Goal: Information Seeking & Learning: Learn about a topic

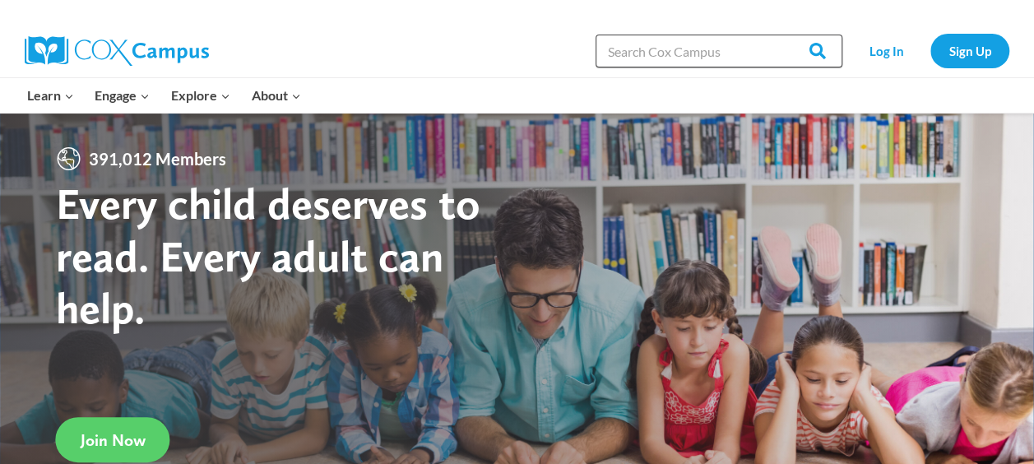
click at [648, 55] on input "Search in https://coxcampus.org/" at bounding box center [719, 51] width 247 height 33
click at [779, 35] on input "Search" at bounding box center [811, 51] width 64 height 33
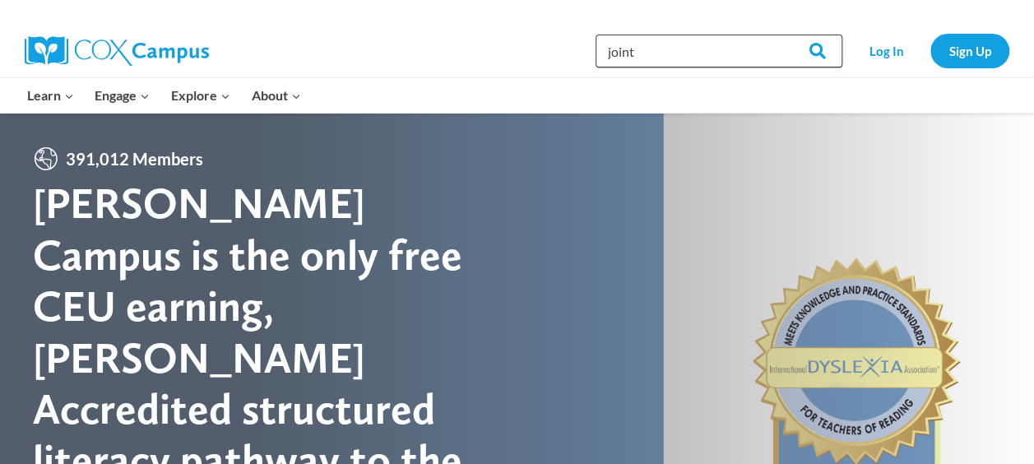
type input "joint action plan"
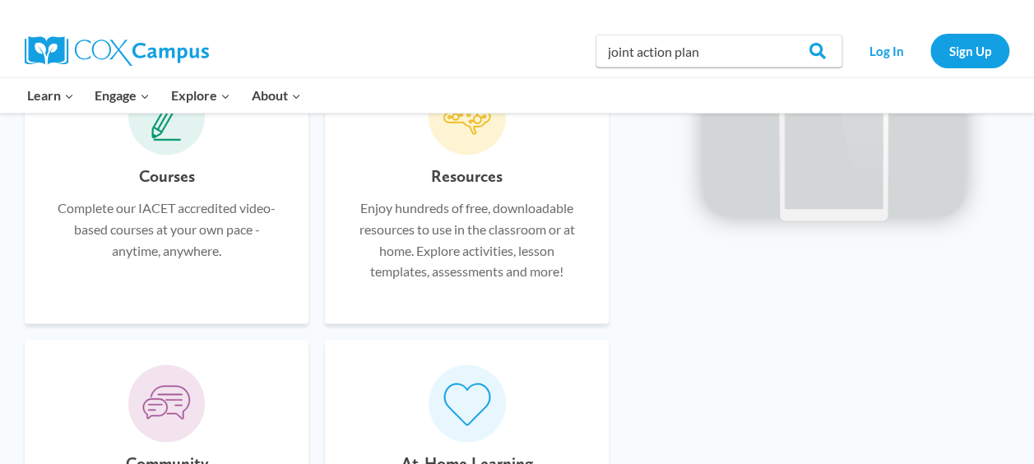
scroll to position [905, 0]
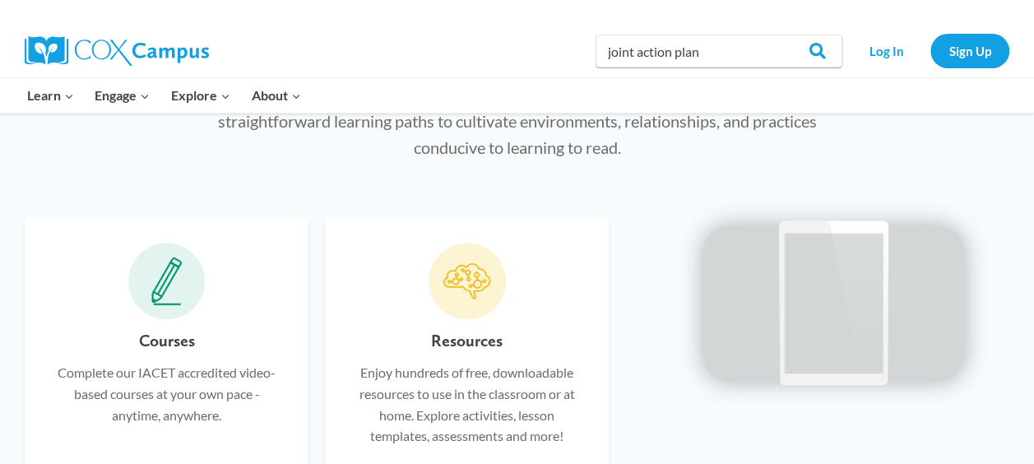
click at [477, 280] on icon at bounding box center [477, 283] width 9 height 9
click at [870, 48] on link "Log In" at bounding box center [887, 51] width 72 height 34
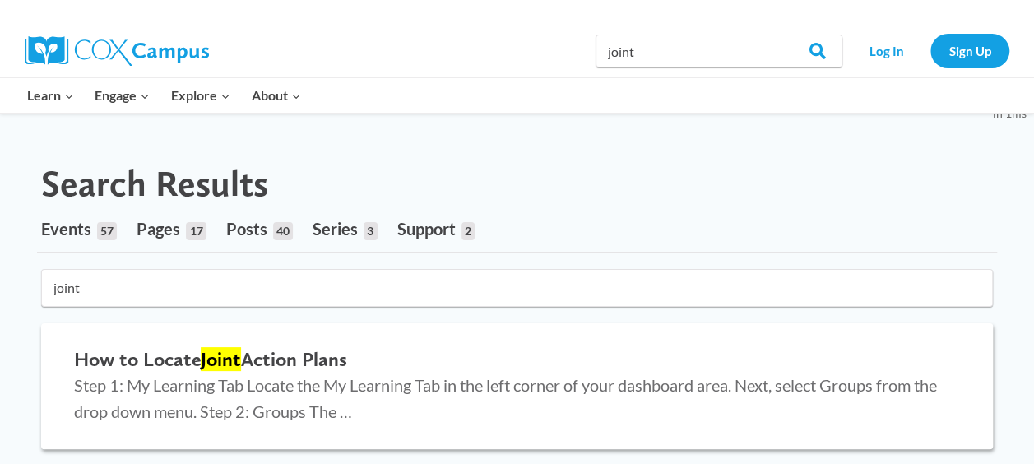
scroll to position [165, 0]
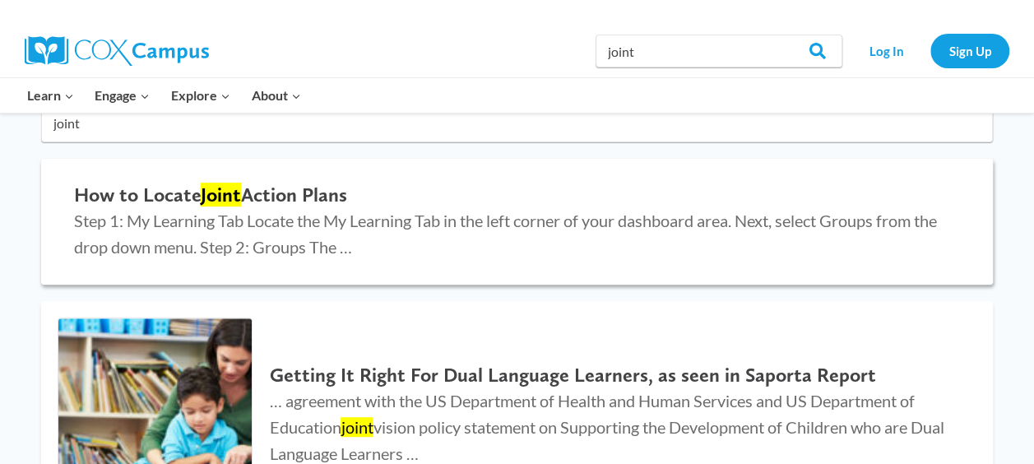
click at [208, 199] on mark "Joint" at bounding box center [221, 195] width 40 height 24
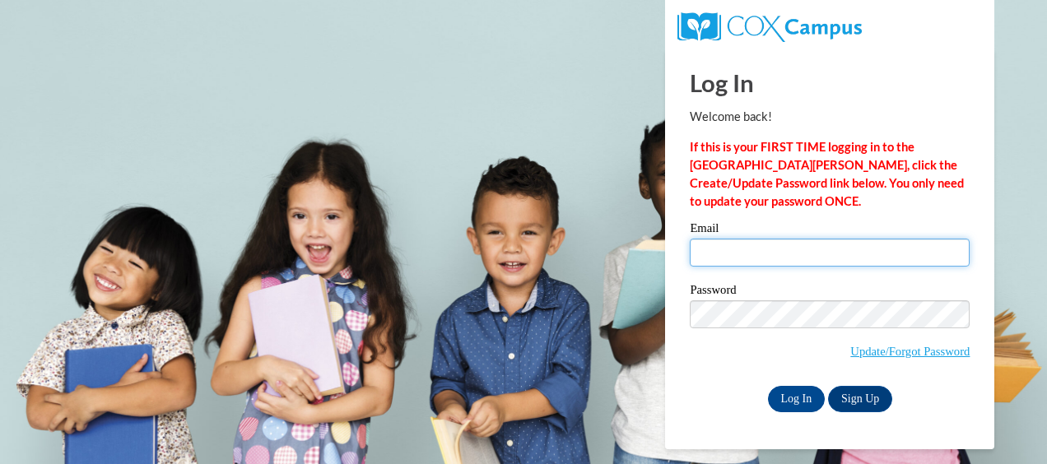
click at [737, 255] on input "Email" at bounding box center [830, 253] width 280 height 28
type input "jwilkinson@atlantaspeechschool.org"
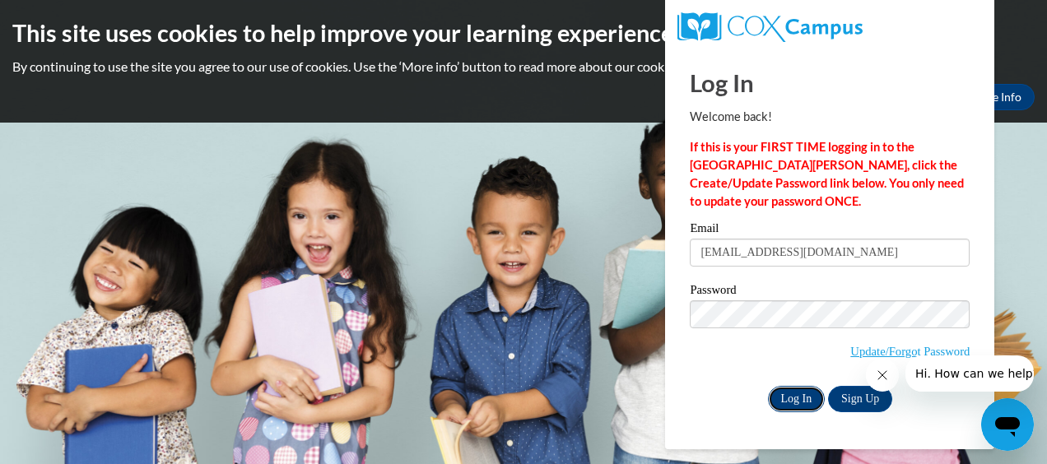
click at [800, 393] on input "Log In" at bounding box center [797, 399] width 58 height 26
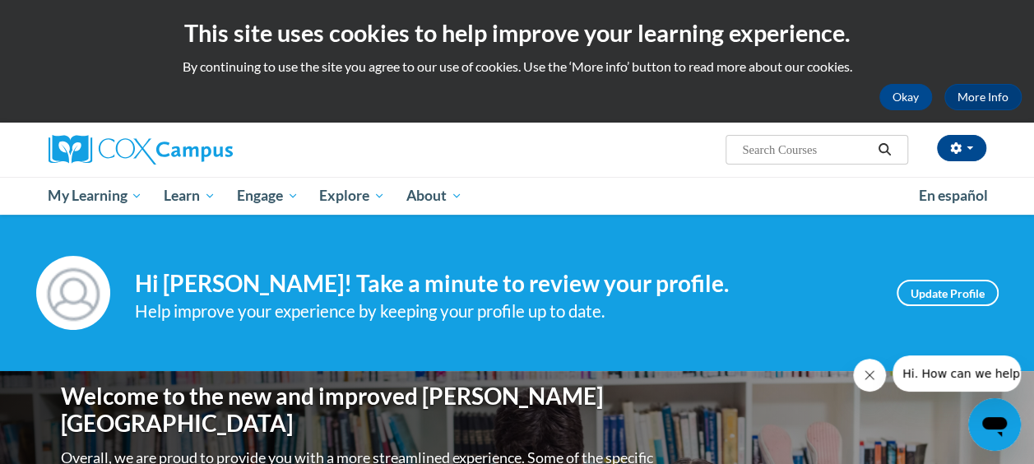
click at [773, 153] on input "Search..." at bounding box center [807, 150] width 132 height 20
type input "joint action plan"
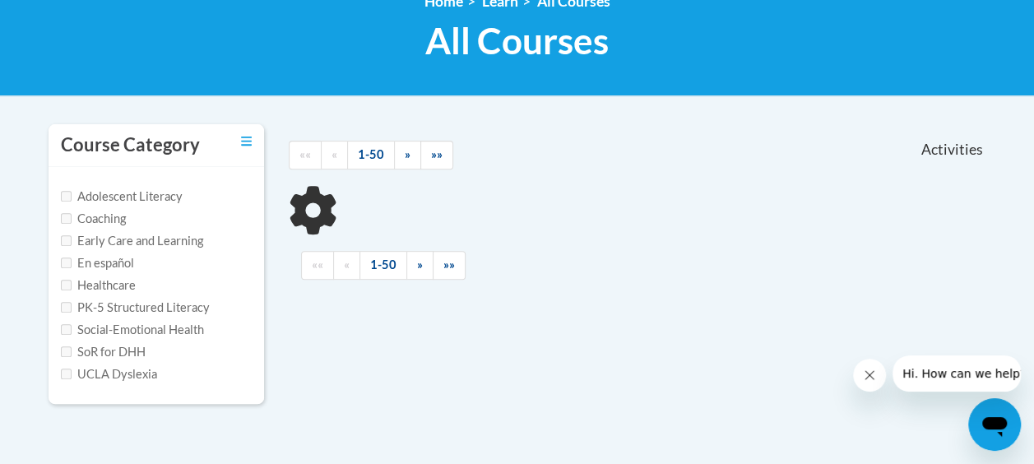
scroll to position [329, 0]
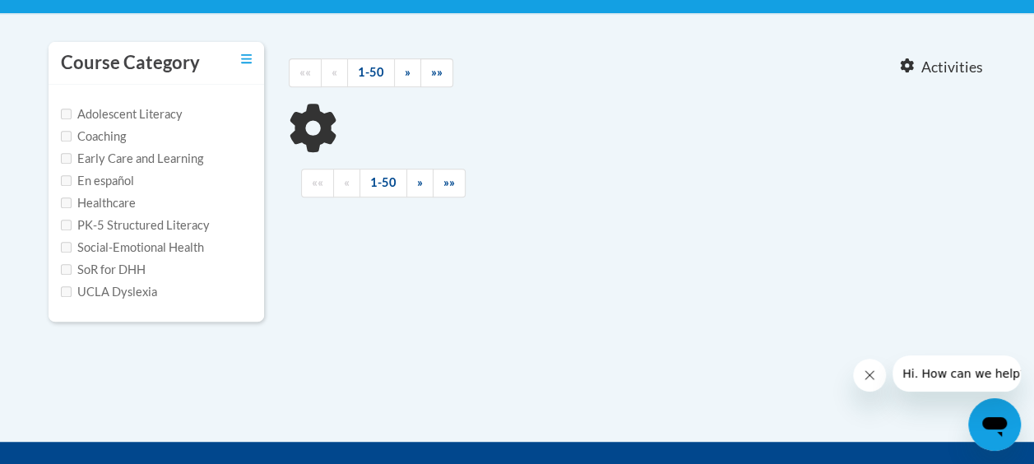
type input "joint action plan"
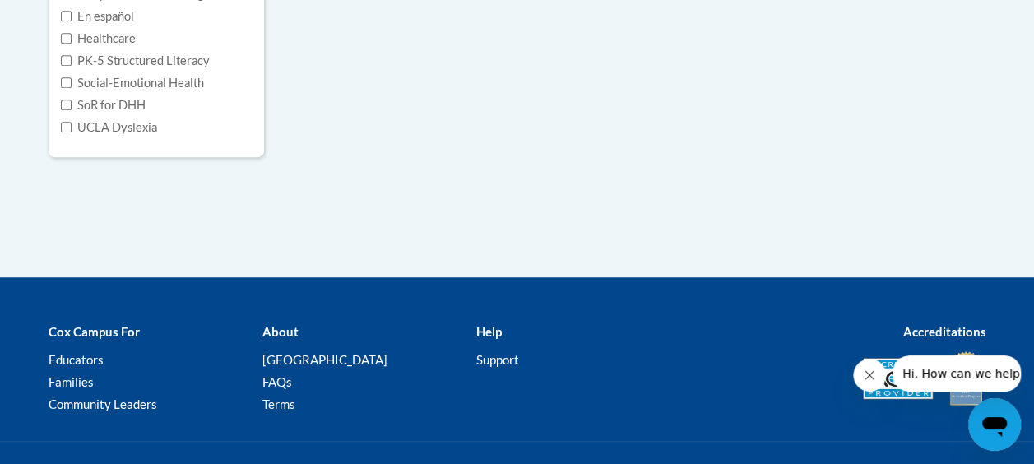
scroll to position [82, 0]
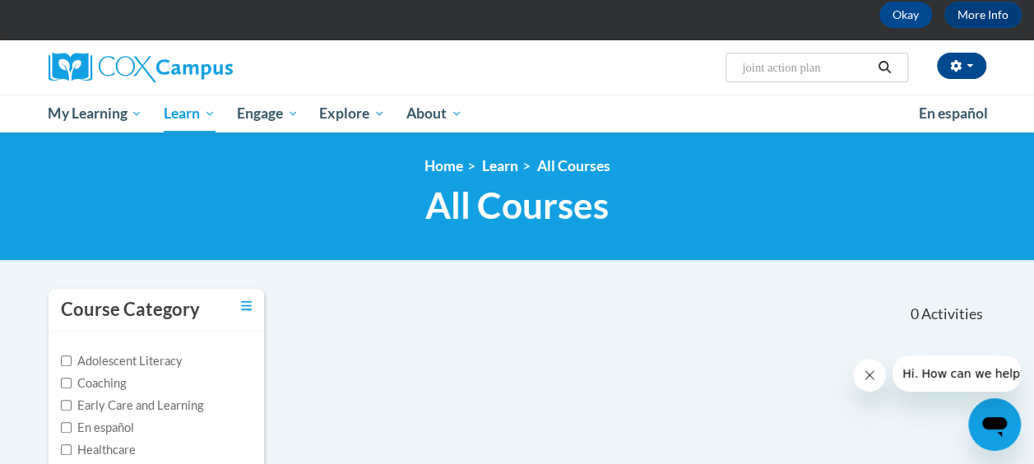
click at [219, 180] on div "<en>Home</en><fr>Accueil</fr><de>Zuhause</de><it>Casa</it><es>Casa</es><pt>Casa…" at bounding box center [517, 196] width 963 height 78
click at [892, 66] on icon "Search" at bounding box center [884, 67] width 15 height 12
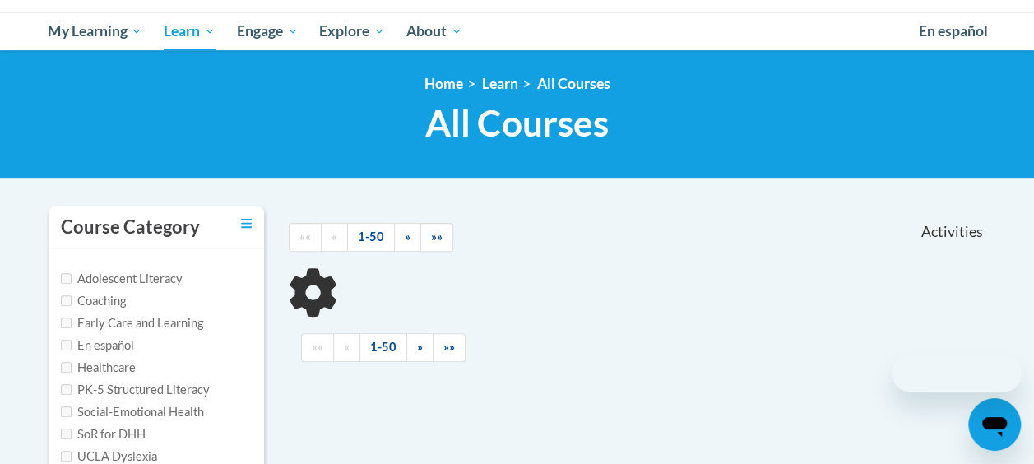
scroll to position [247, 0]
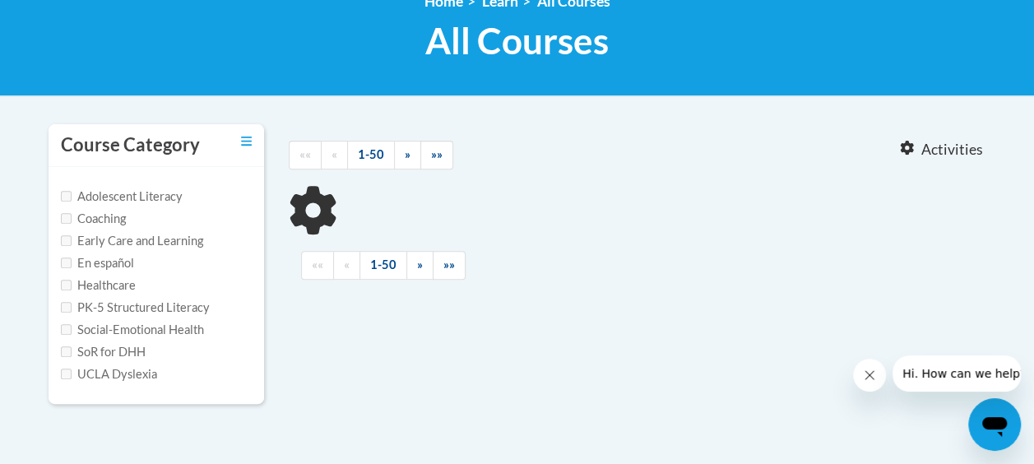
type input "joint action plan"
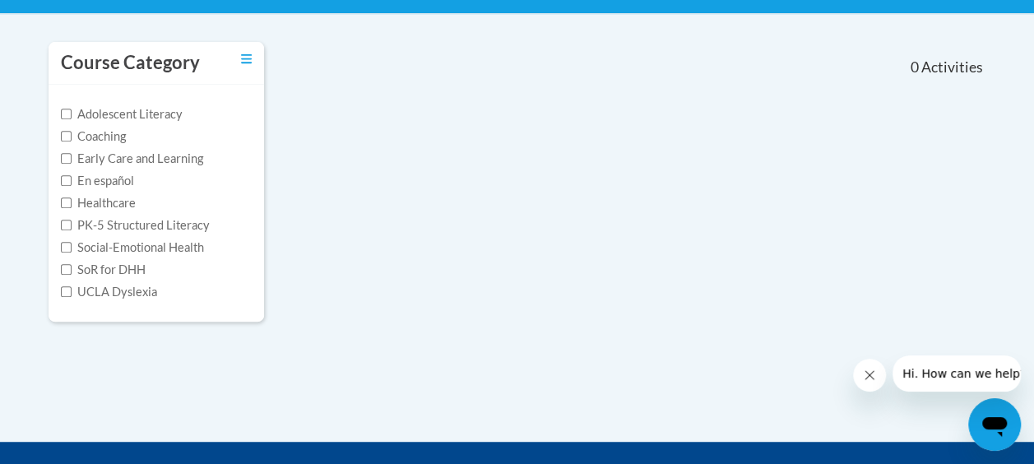
scroll to position [411, 0]
